Goal: Task Accomplishment & Management: Use online tool/utility

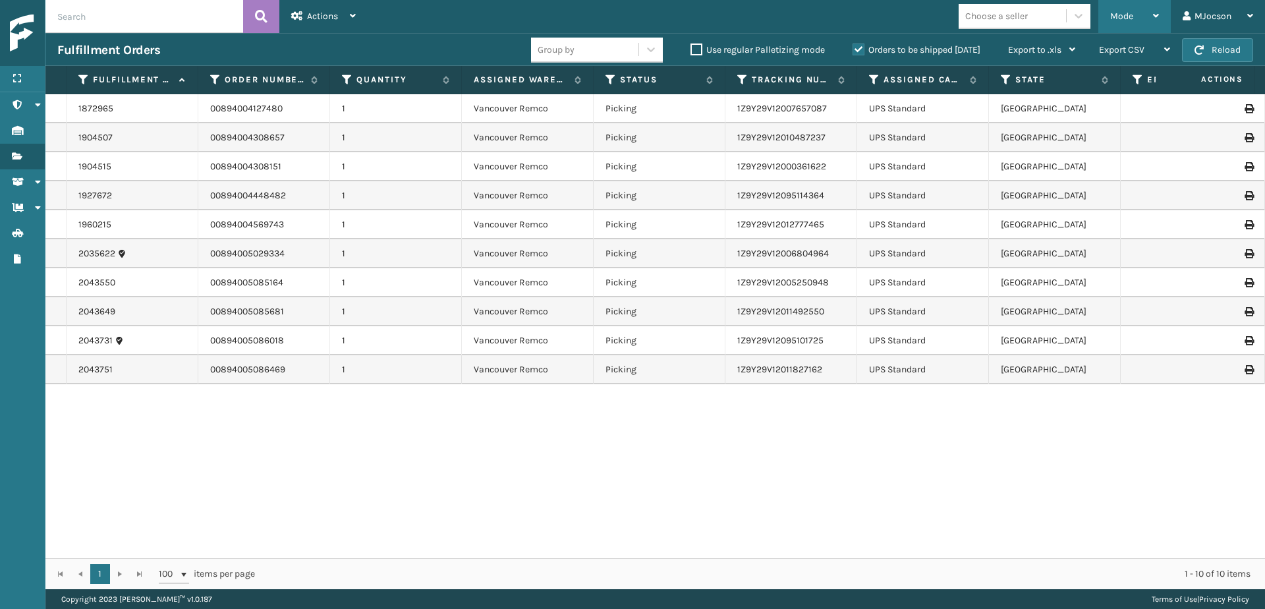
click at [1140, 12] on div "Mode" at bounding box center [1134, 16] width 49 height 33
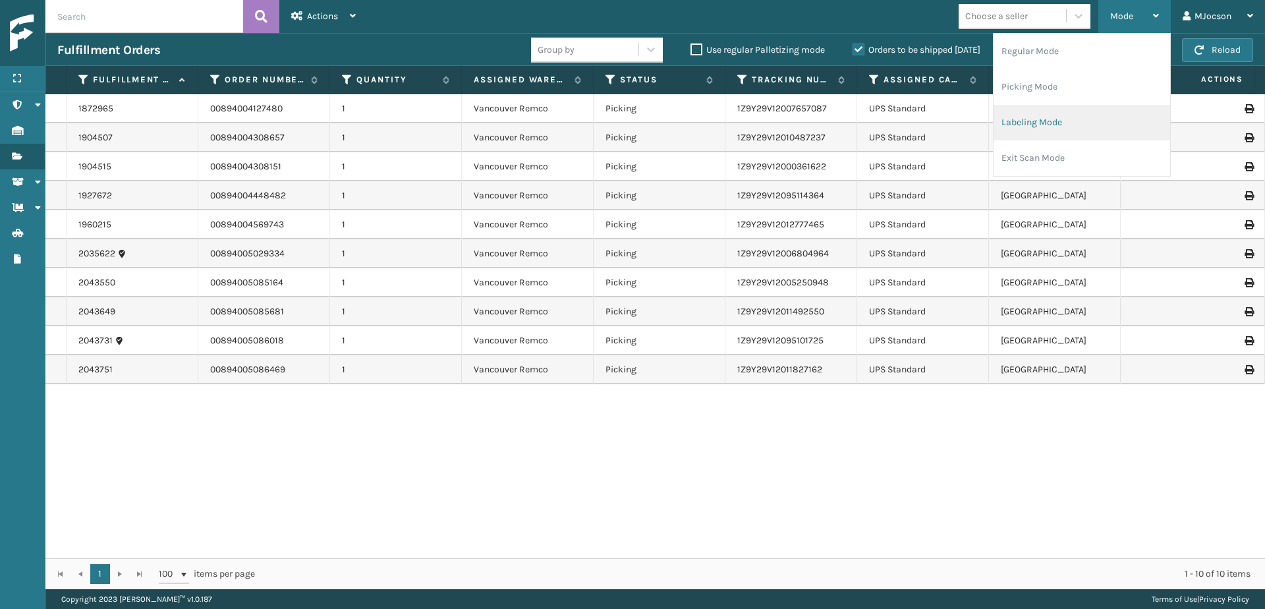
click at [1068, 123] on li "Labeling Mode" at bounding box center [1081, 123] width 177 height 36
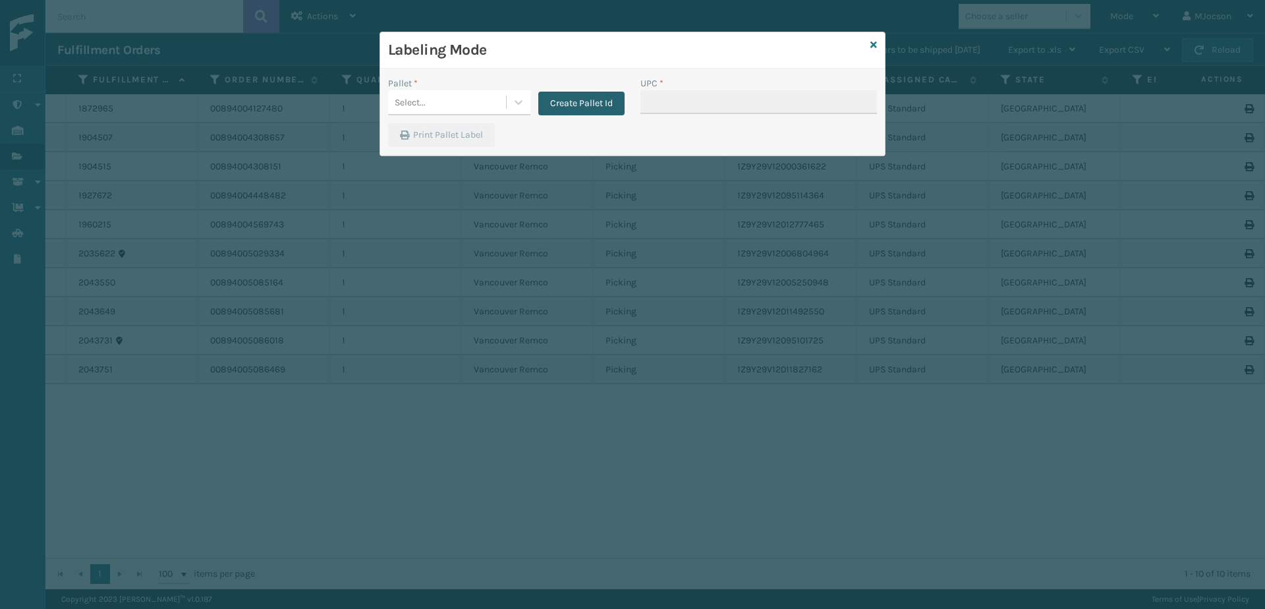
click at [566, 96] on button "Create Pallet Id" at bounding box center [581, 104] width 86 height 24
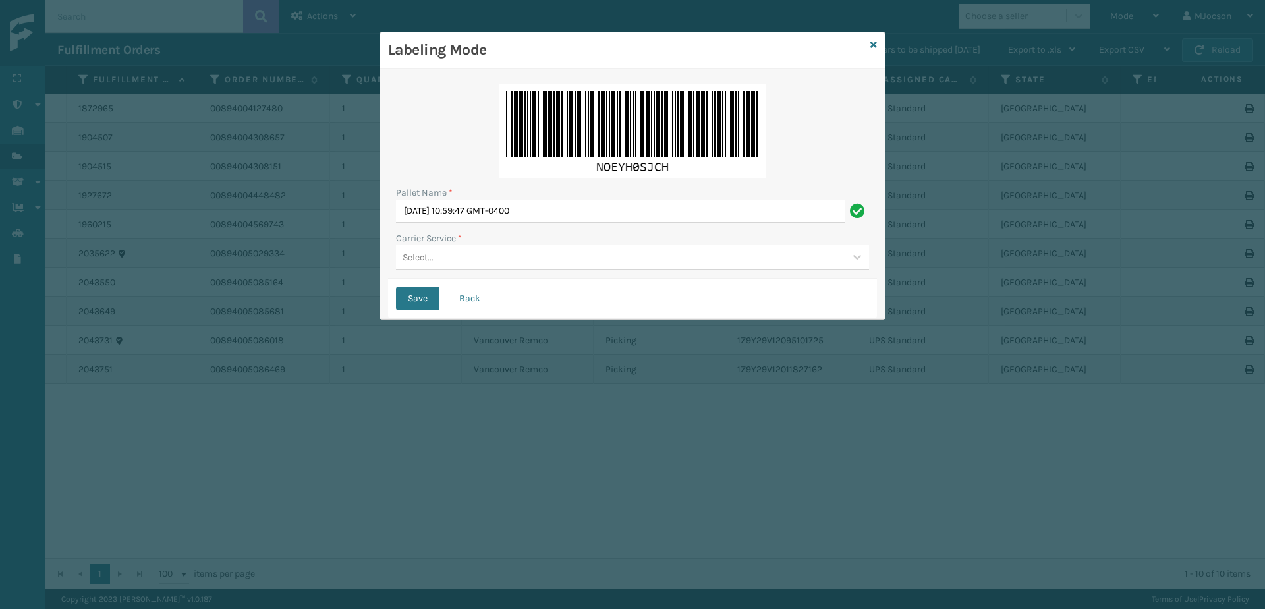
click at [423, 259] on div "Select..." at bounding box center [417, 257] width 31 height 14
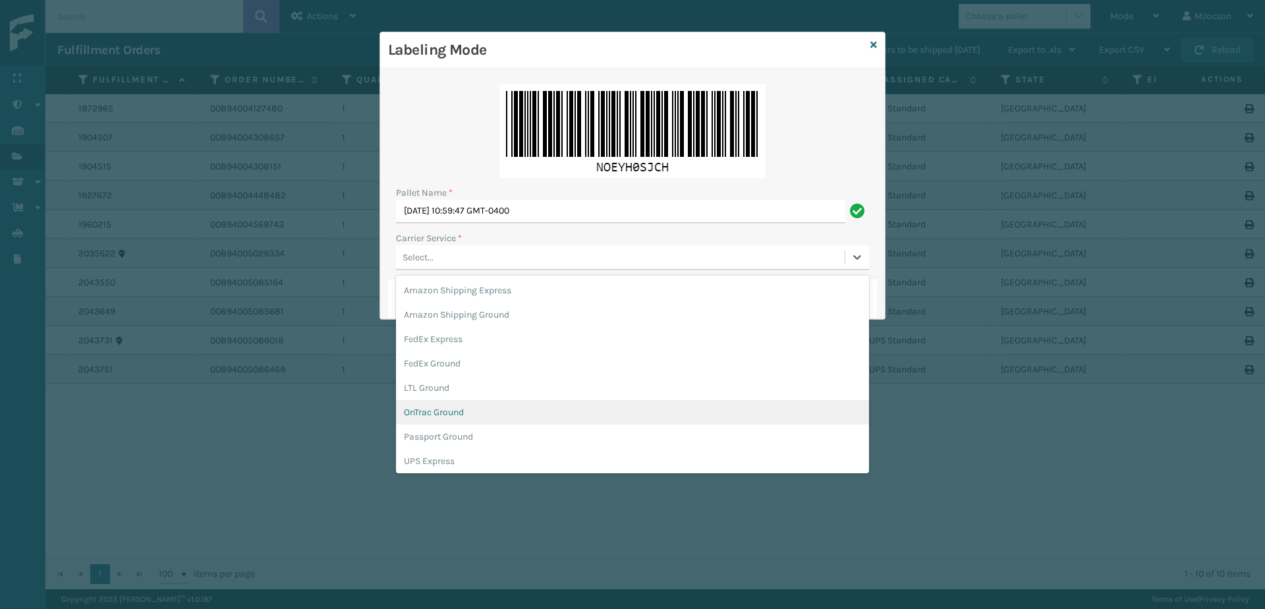
scroll to position [66, 0]
click at [422, 418] on div "UPS Ground" at bounding box center [632, 419] width 473 height 24
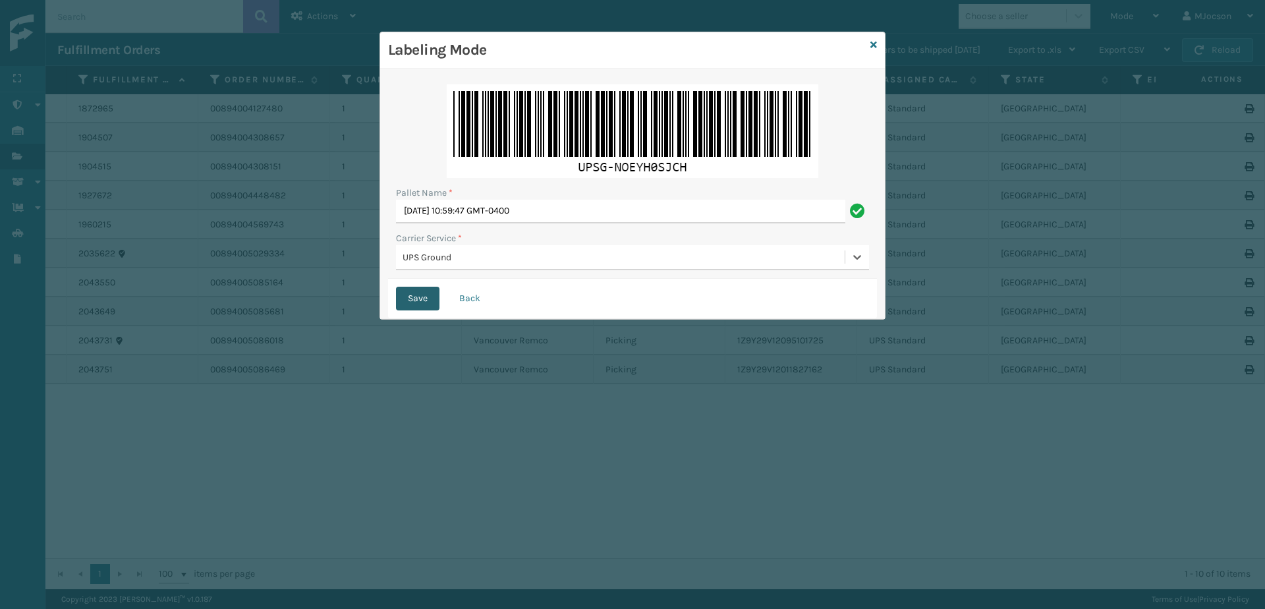
click at [411, 295] on button "Save" at bounding box center [417, 298] width 43 height 24
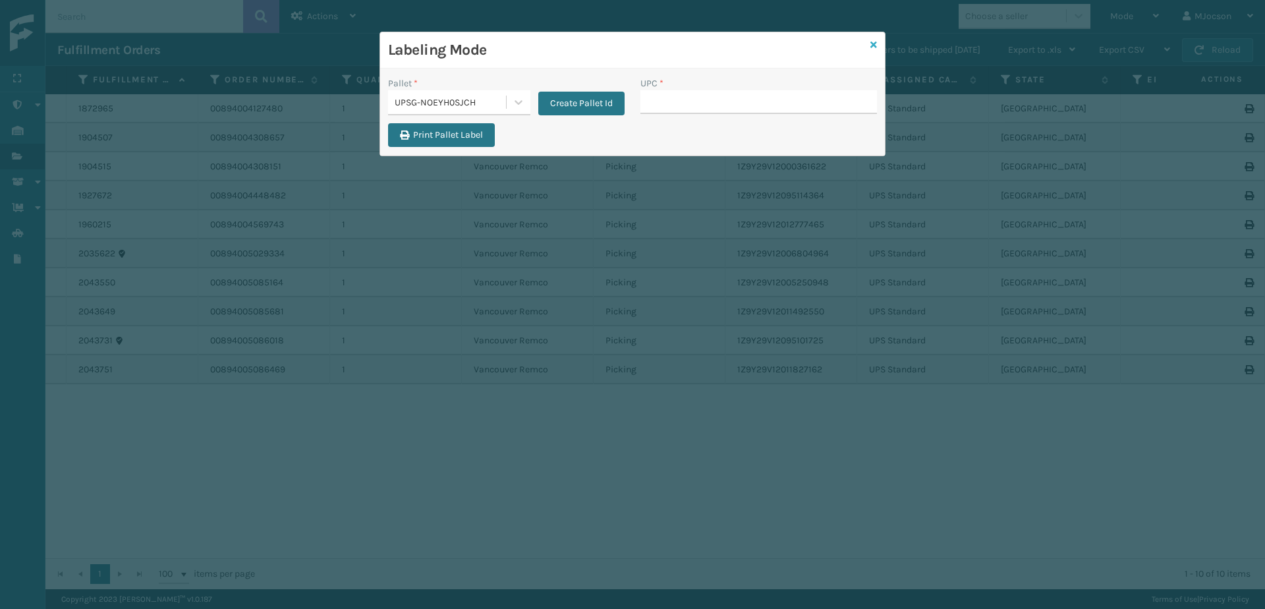
click at [875, 44] on icon at bounding box center [873, 44] width 7 height 9
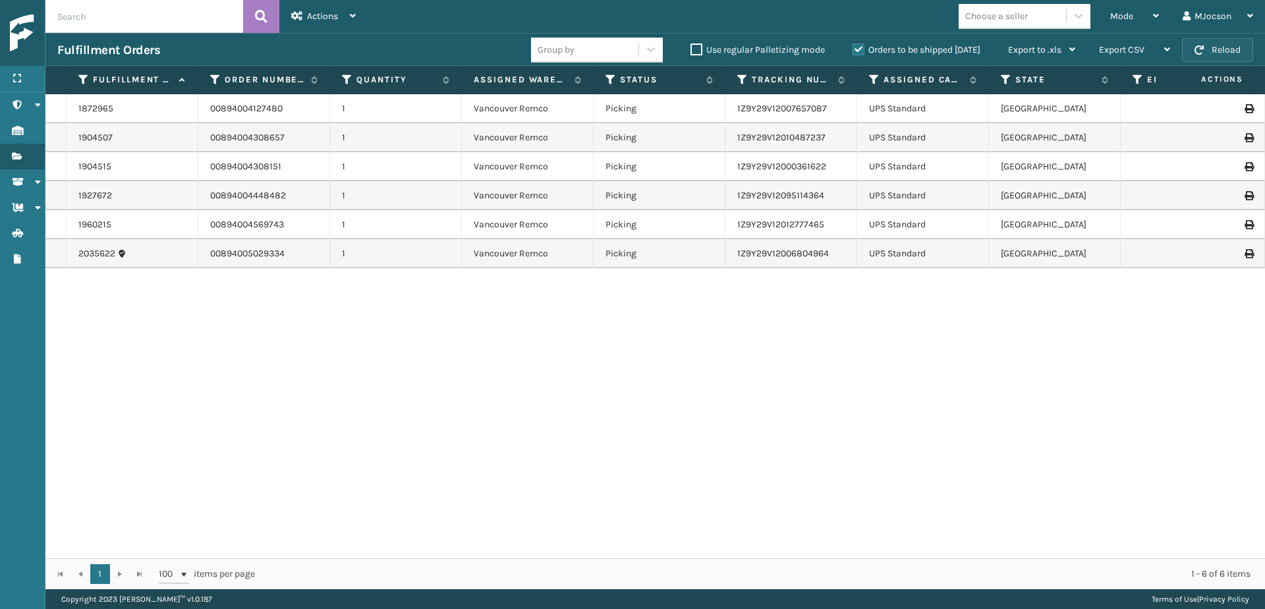
click at [1200, 51] on span "button" at bounding box center [1198, 49] width 9 height 9
